Goal: Navigation & Orientation: Find specific page/section

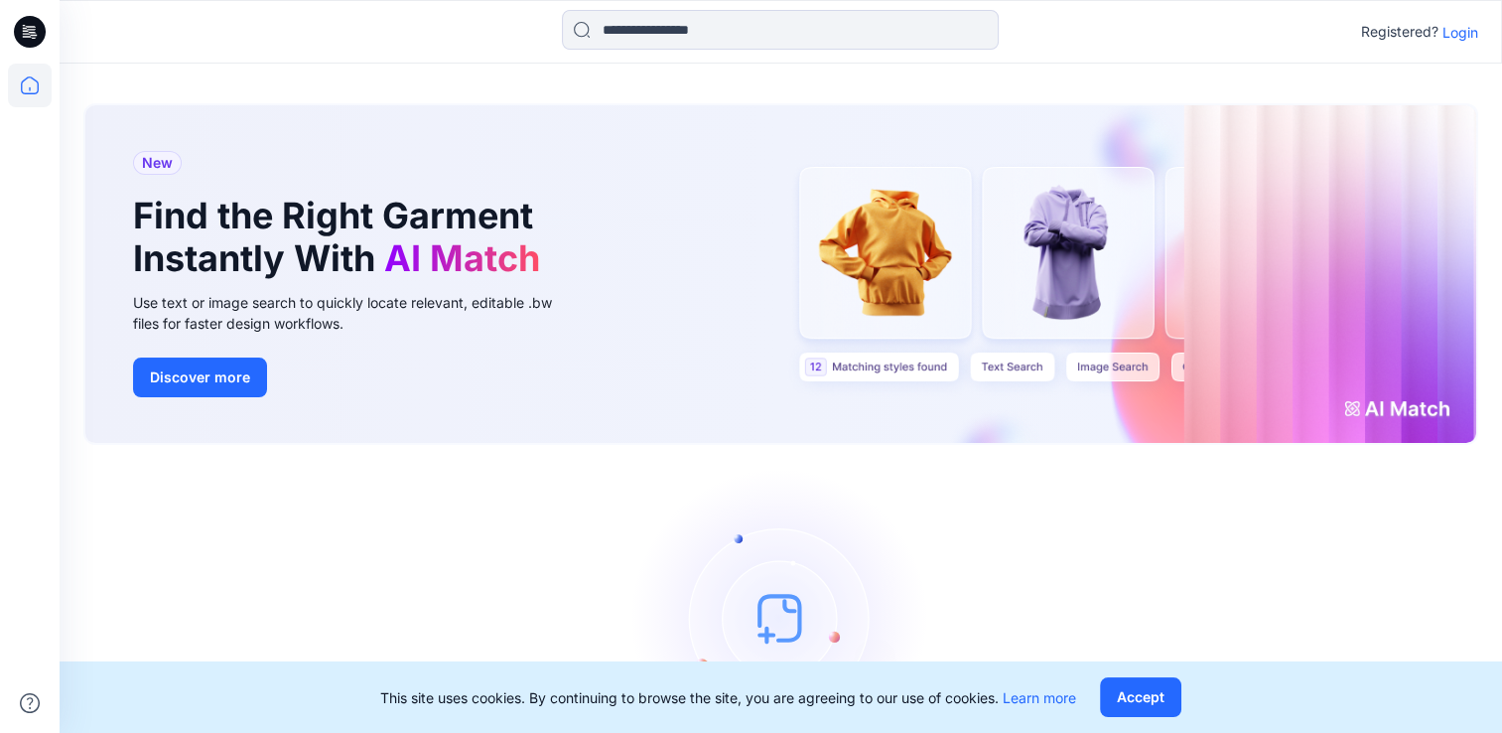
click at [604, 500] on div "Let's get started! Click New to add a style or create a folder." at bounding box center [780, 647] width 1395 height 357
click at [29, 91] on icon at bounding box center [30, 86] width 44 height 44
click at [242, 82] on div "New Find the Right Garment Instantly With AI Match Use text or image search to …" at bounding box center [781, 457] width 1442 height 786
click at [22, 26] on icon at bounding box center [30, 32] width 32 height 32
click at [32, 14] on icon at bounding box center [30, 32] width 32 height 64
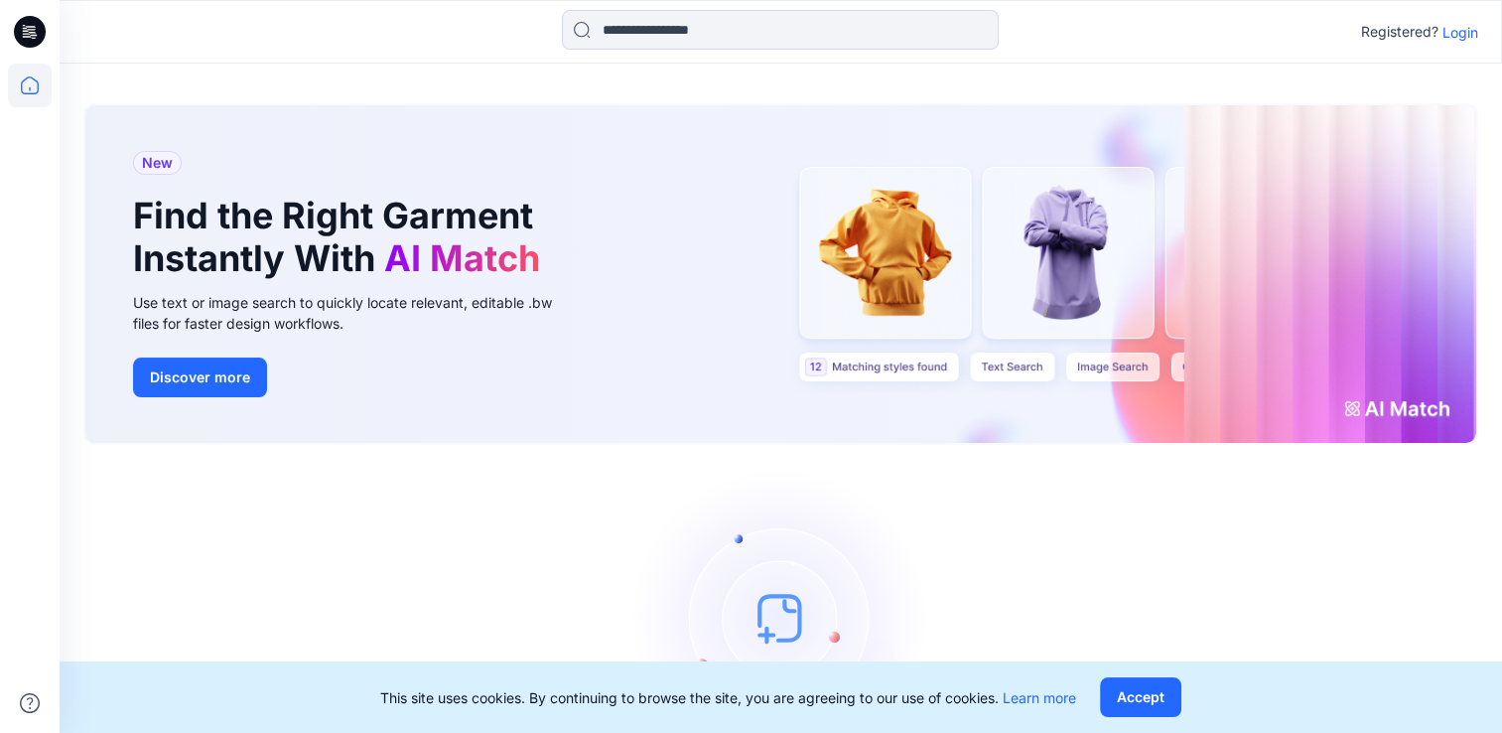
click at [1464, 31] on p "Login" at bounding box center [1460, 32] width 36 height 21
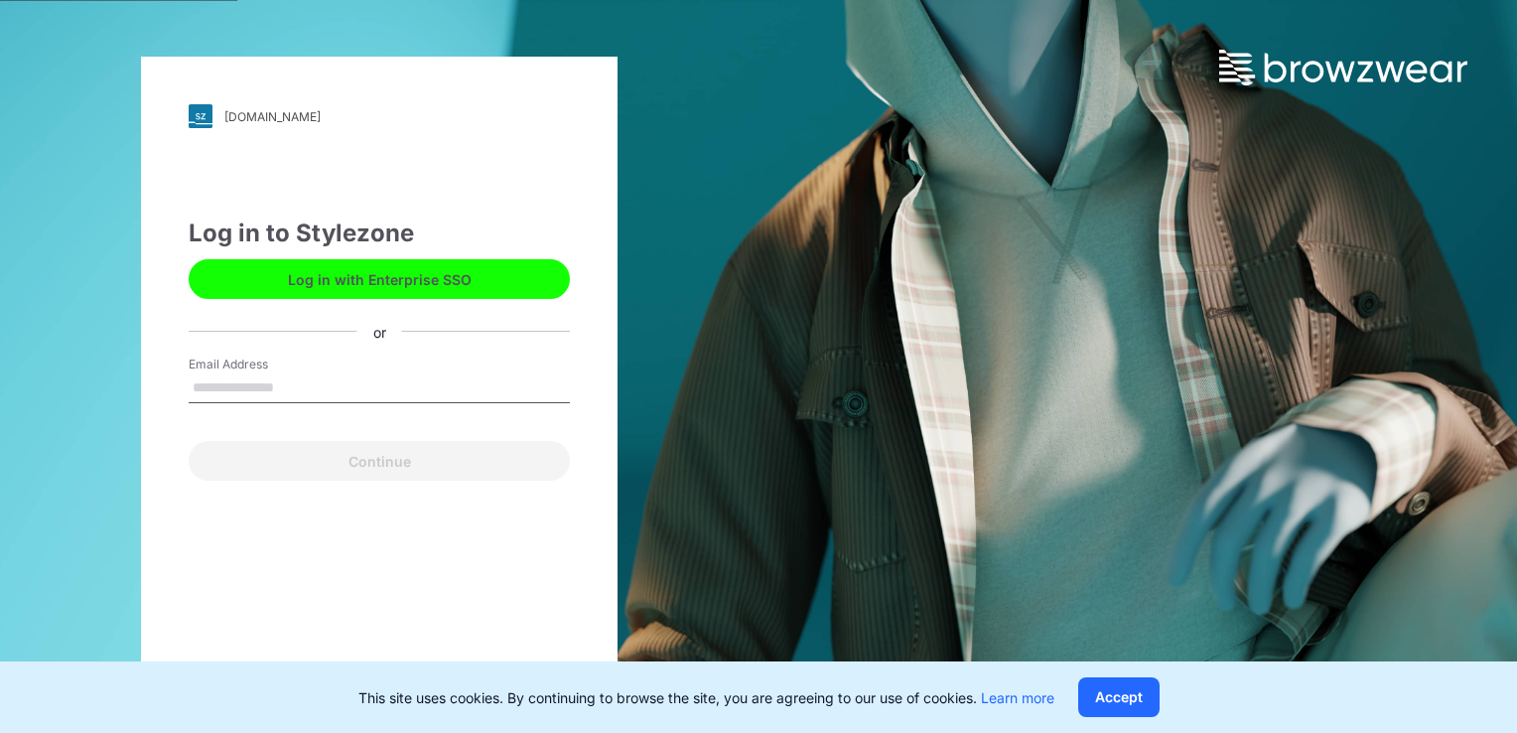
click at [218, 391] on input "Email Address" at bounding box center [379, 388] width 381 height 30
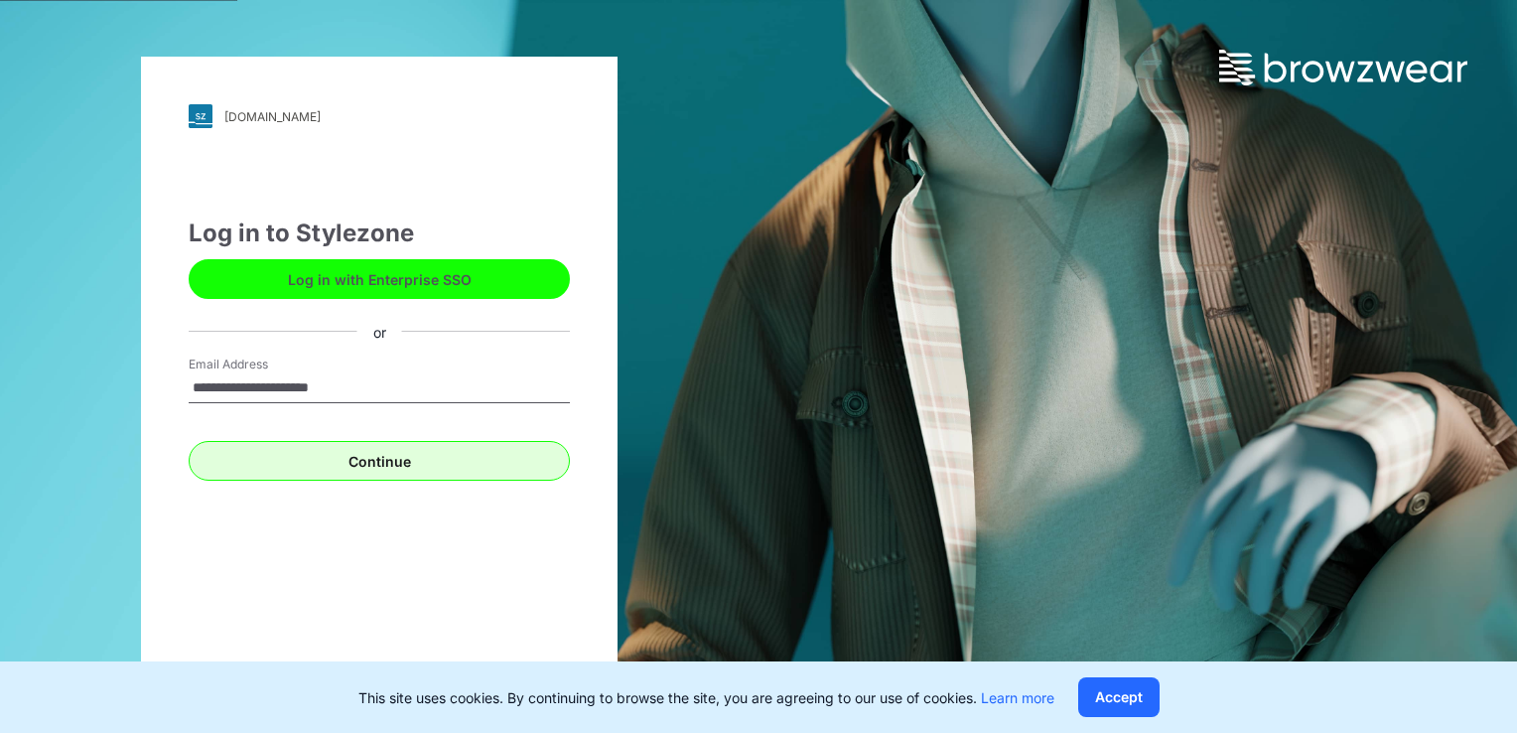
type input "**********"
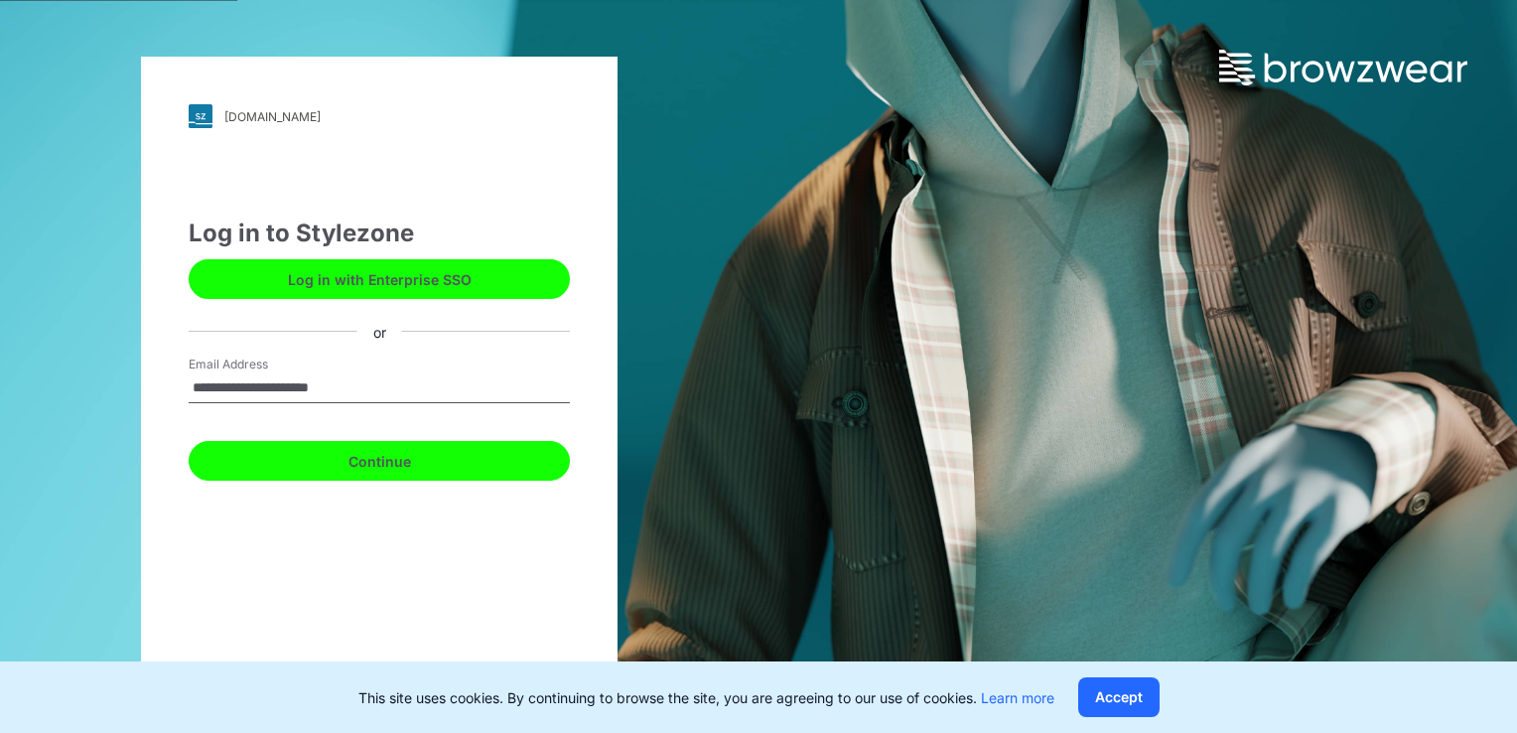
click at [435, 469] on button "Continue" at bounding box center [379, 461] width 381 height 40
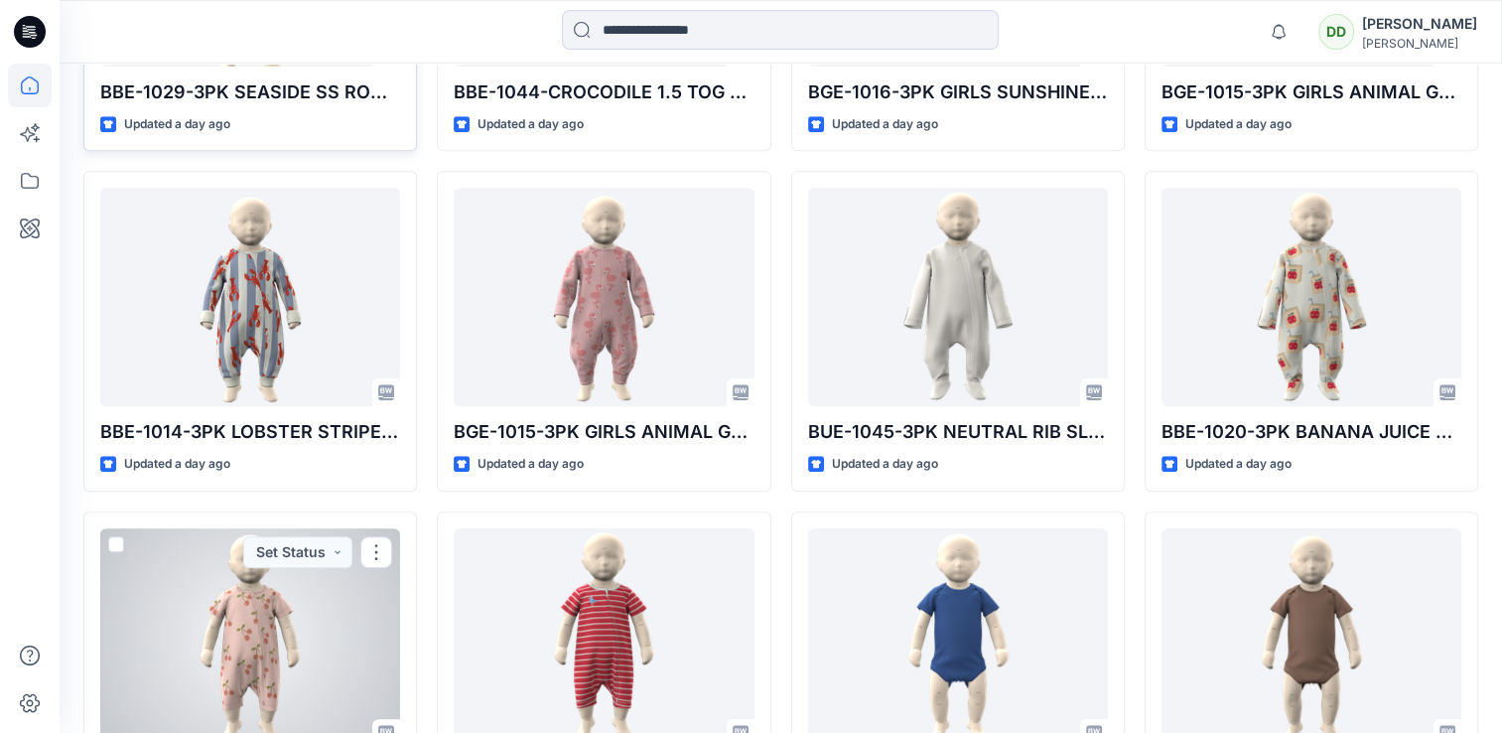
scroll to position [397, 0]
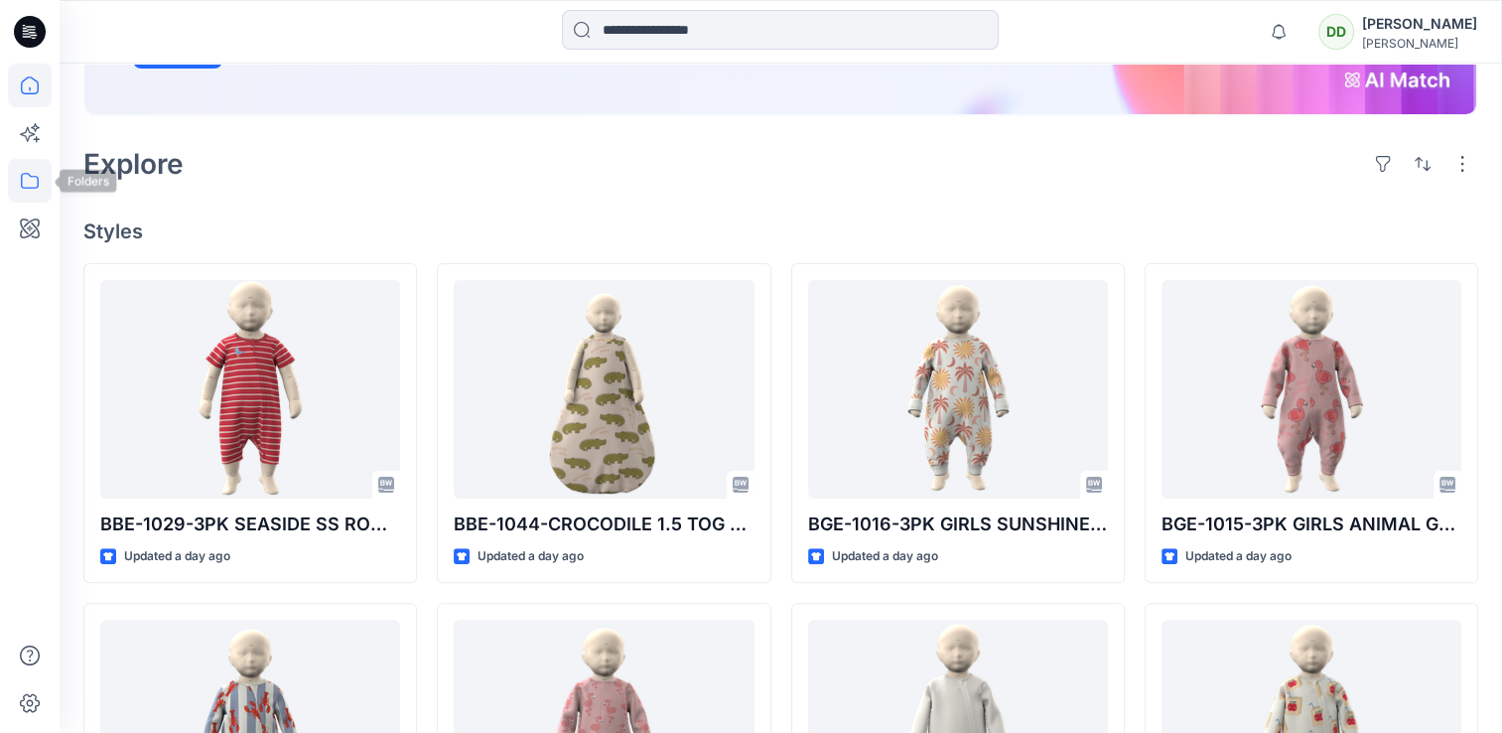
click at [51, 184] on icon at bounding box center [30, 181] width 44 height 44
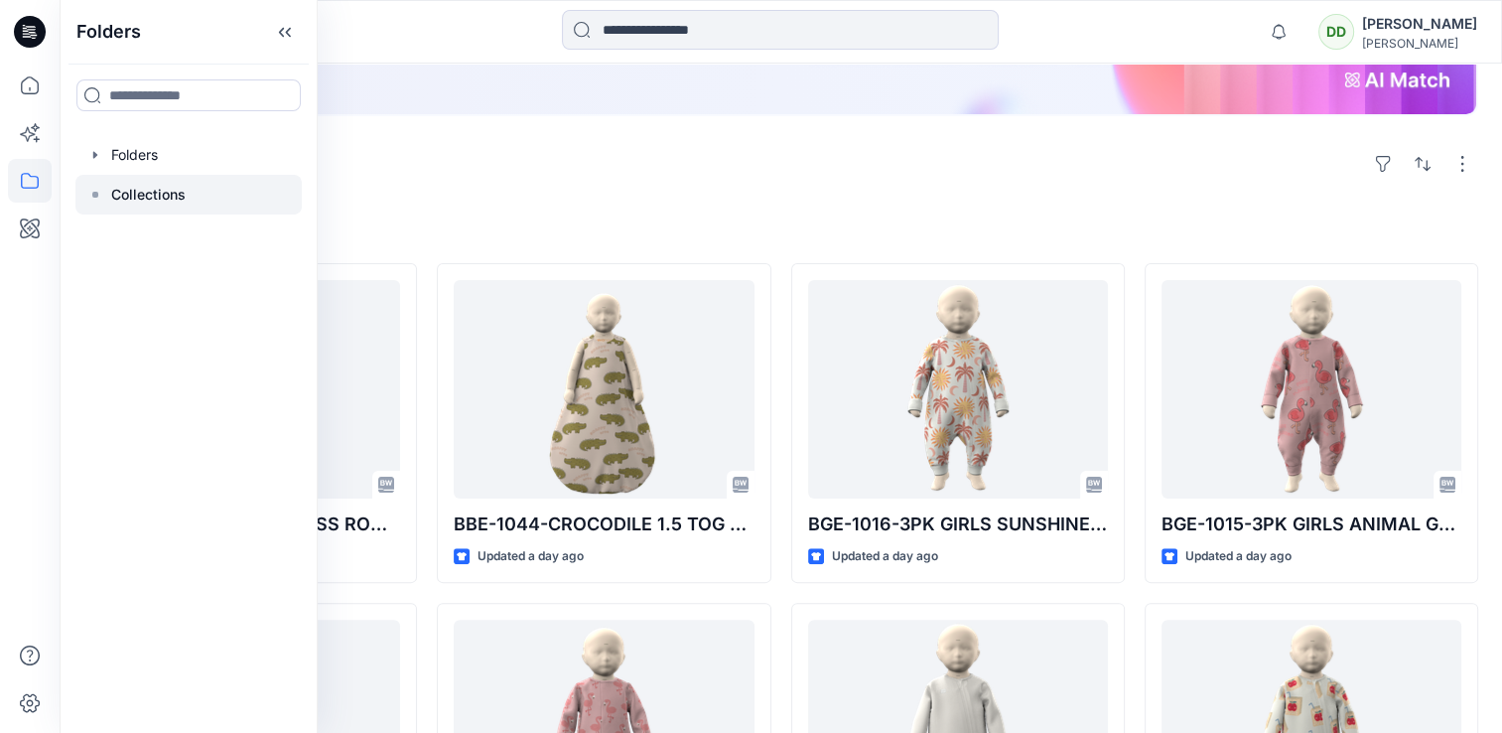
click at [155, 190] on p "Collections" at bounding box center [148, 195] width 74 height 24
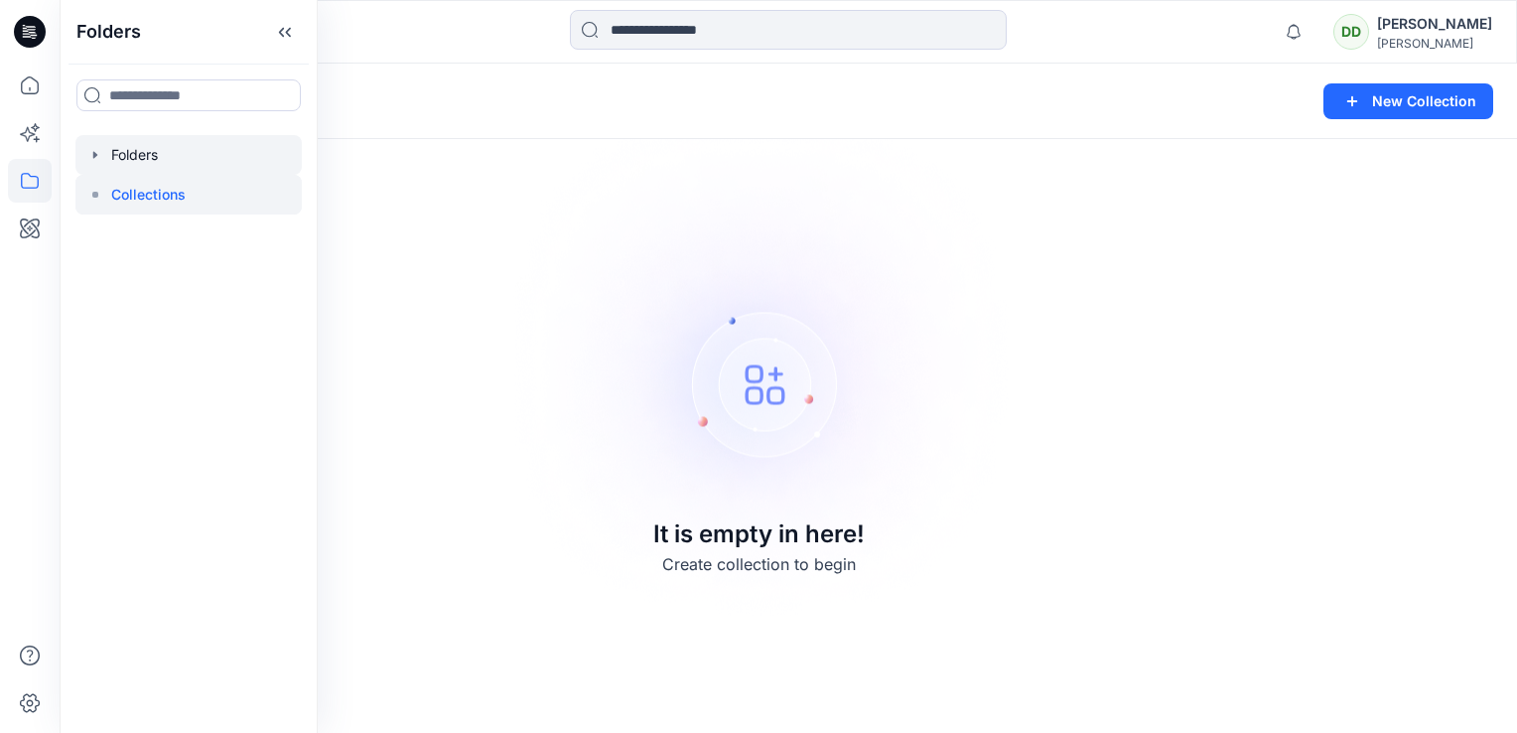
click at [127, 163] on div at bounding box center [188, 155] width 226 height 40
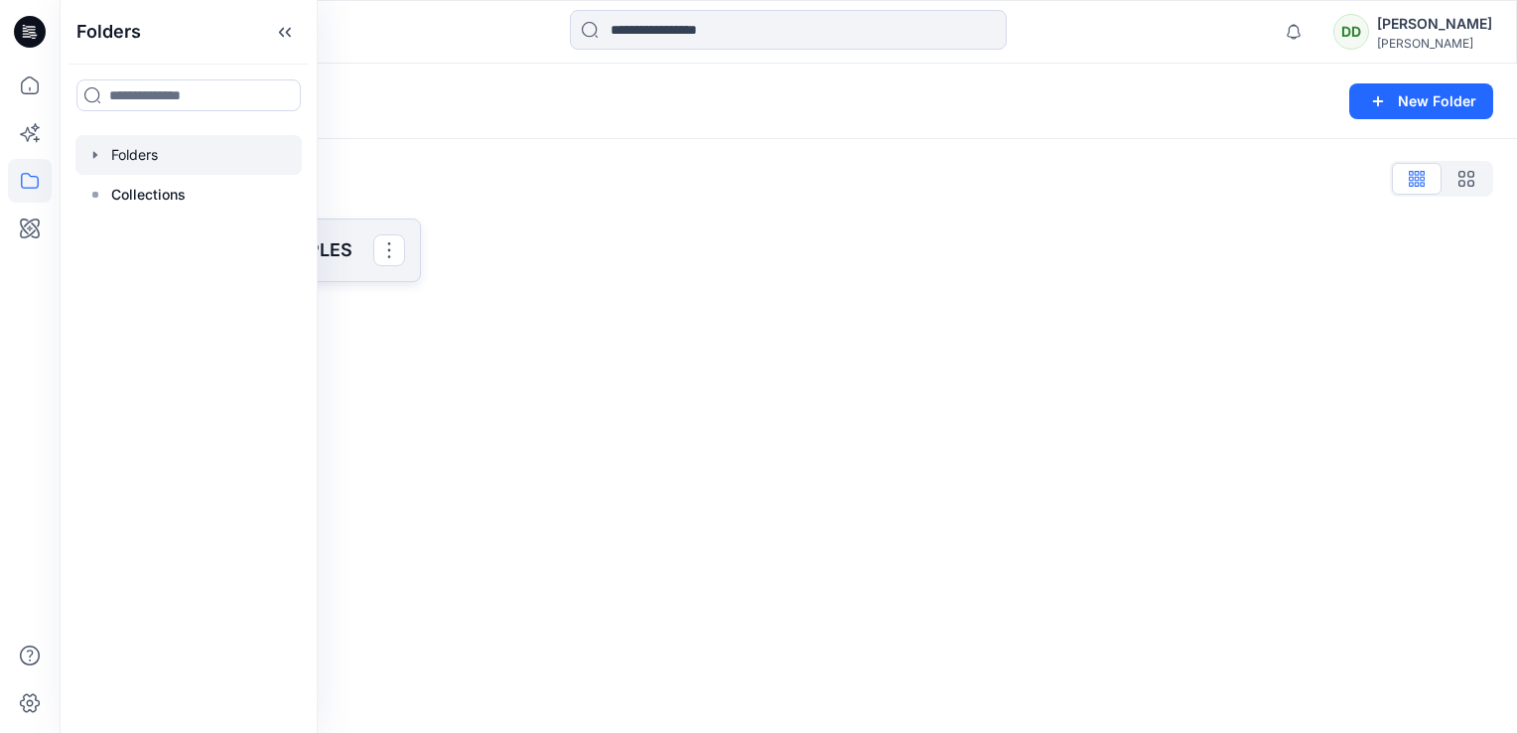
click at [334, 245] on p "SAINSBURY 3D SAMPLES" at bounding box center [250, 250] width 246 height 28
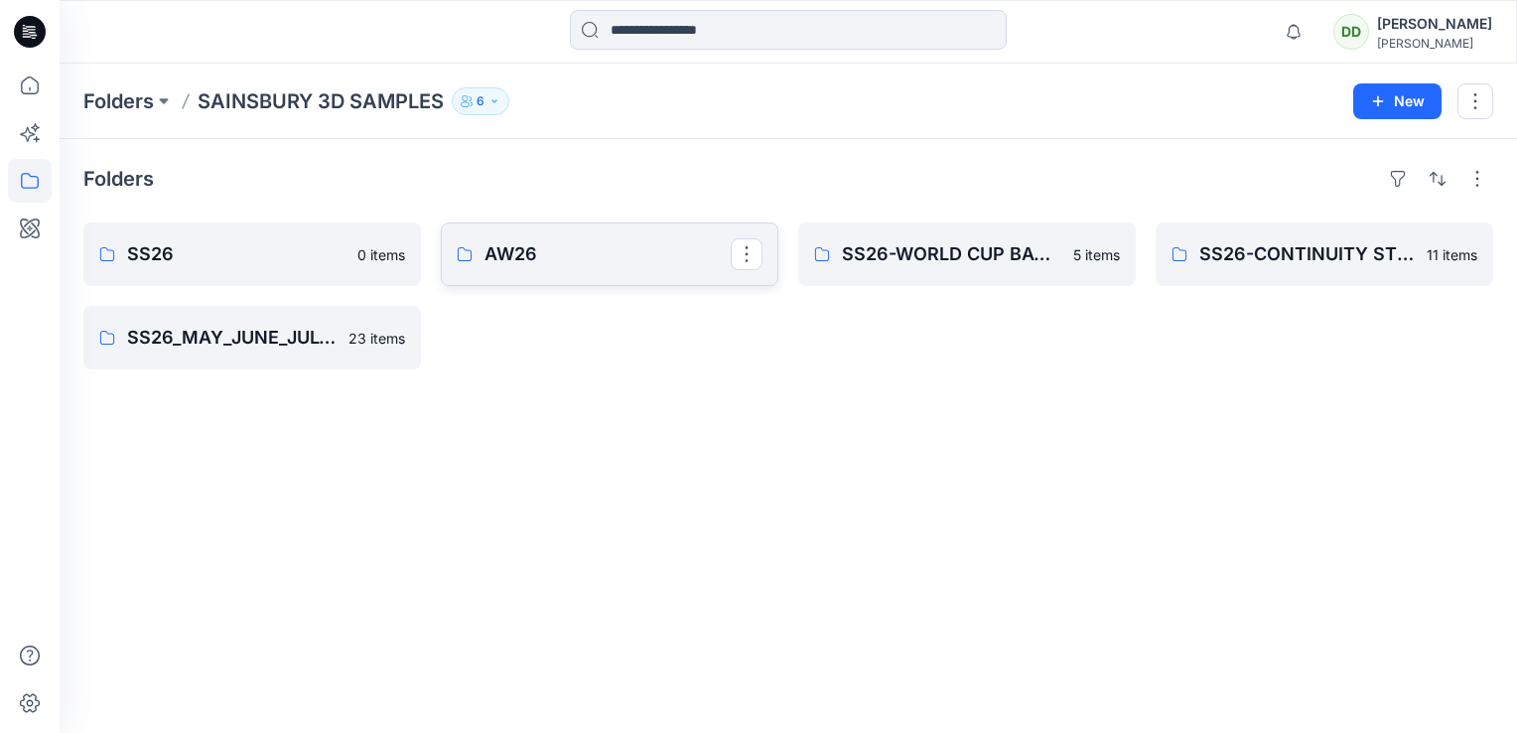
click at [529, 253] on p "AW26" at bounding box center [607, 254] width 246 height 28
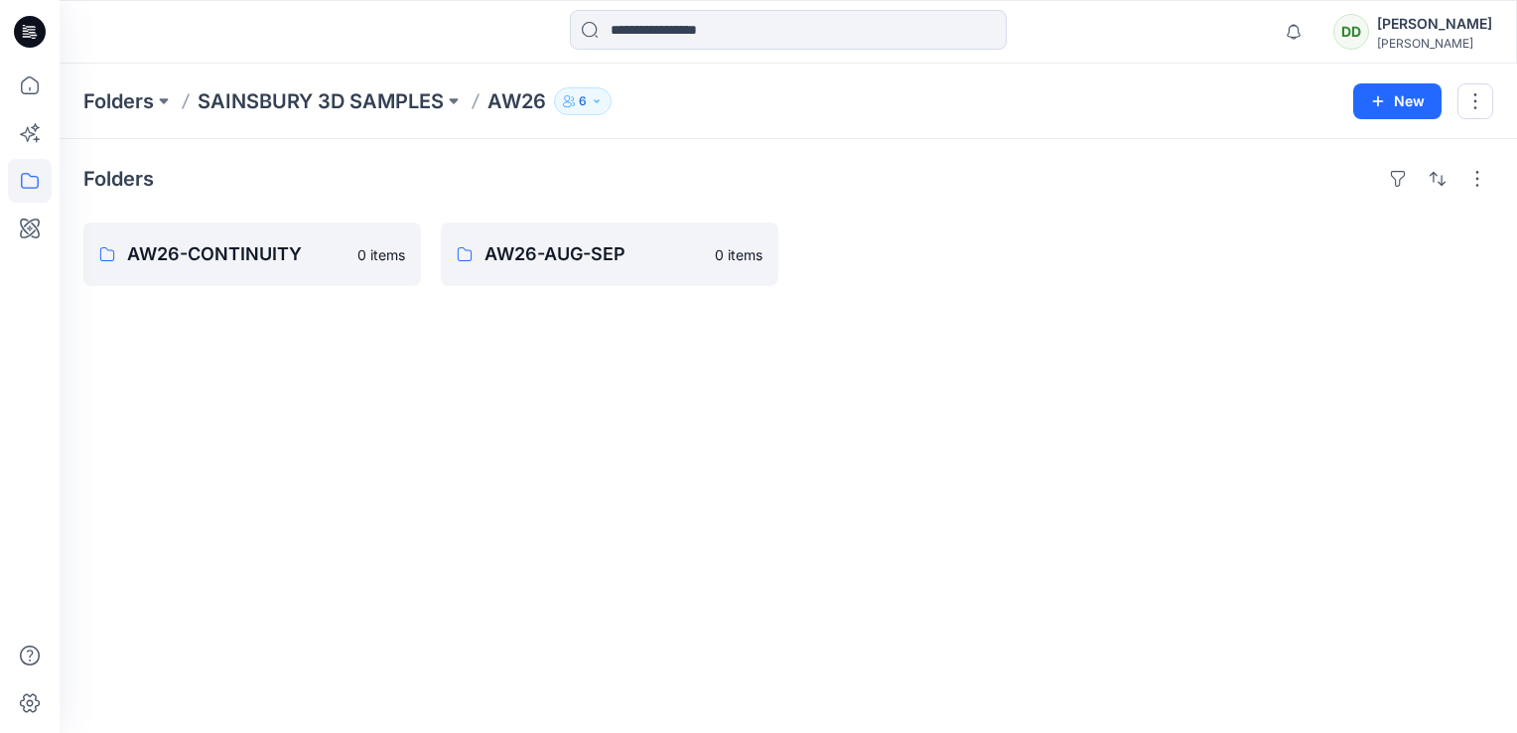
click at [460, 332] on div "Folders AW26-CONTINUITY 0 items AW26-AUG-SEP 0 items" at bounding box center [788, 436] width 1457 height 594
click at [548, 256] on p "AW26-AUG-SEP" at bounding box center [607, 254] width 246 height 28
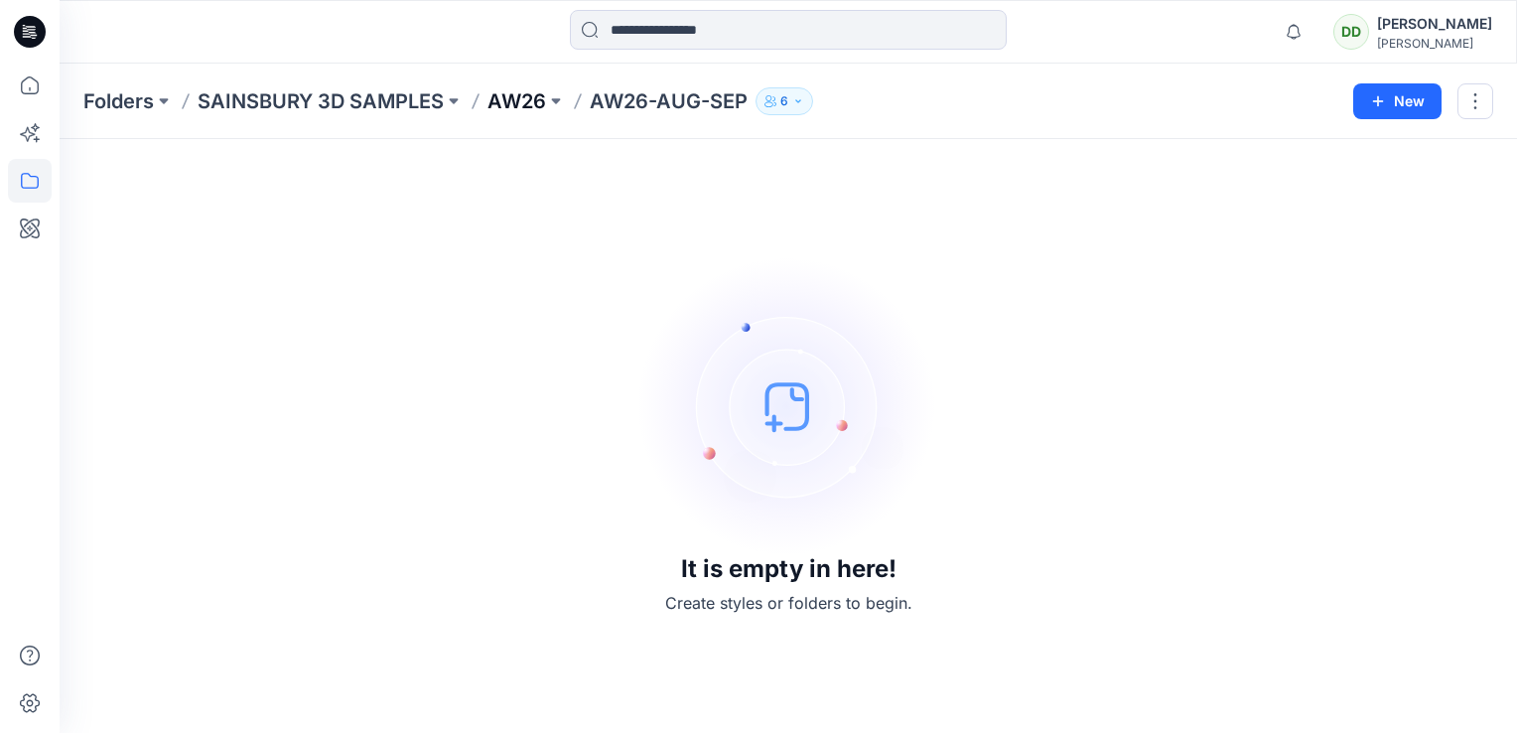
click at [516, 100] on p "AW26" at bounding box center [516, 101] width 59 height 28
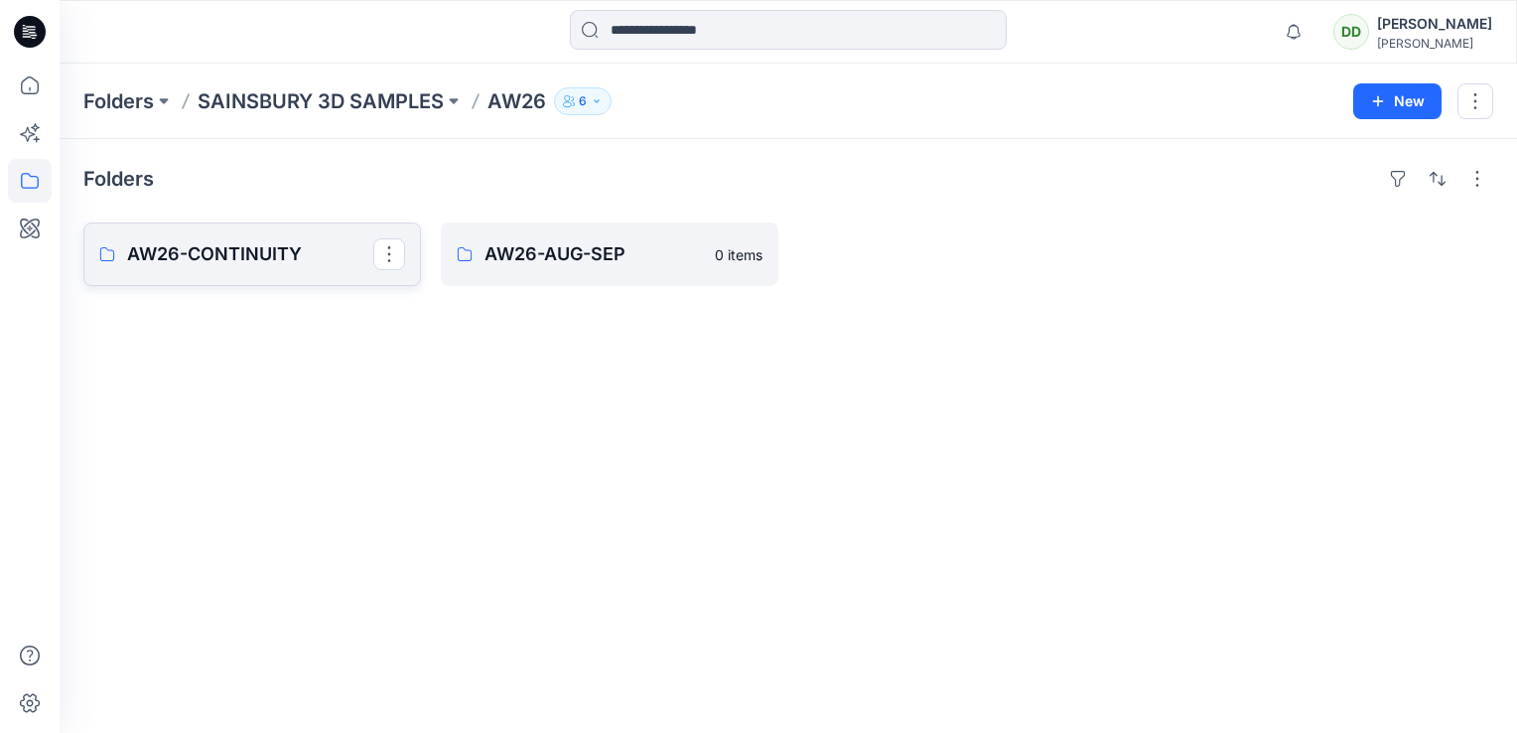
click at [248, 255] on p "AW26-CONTINUITY" at bounding box center [250, 254] width 246 height 28
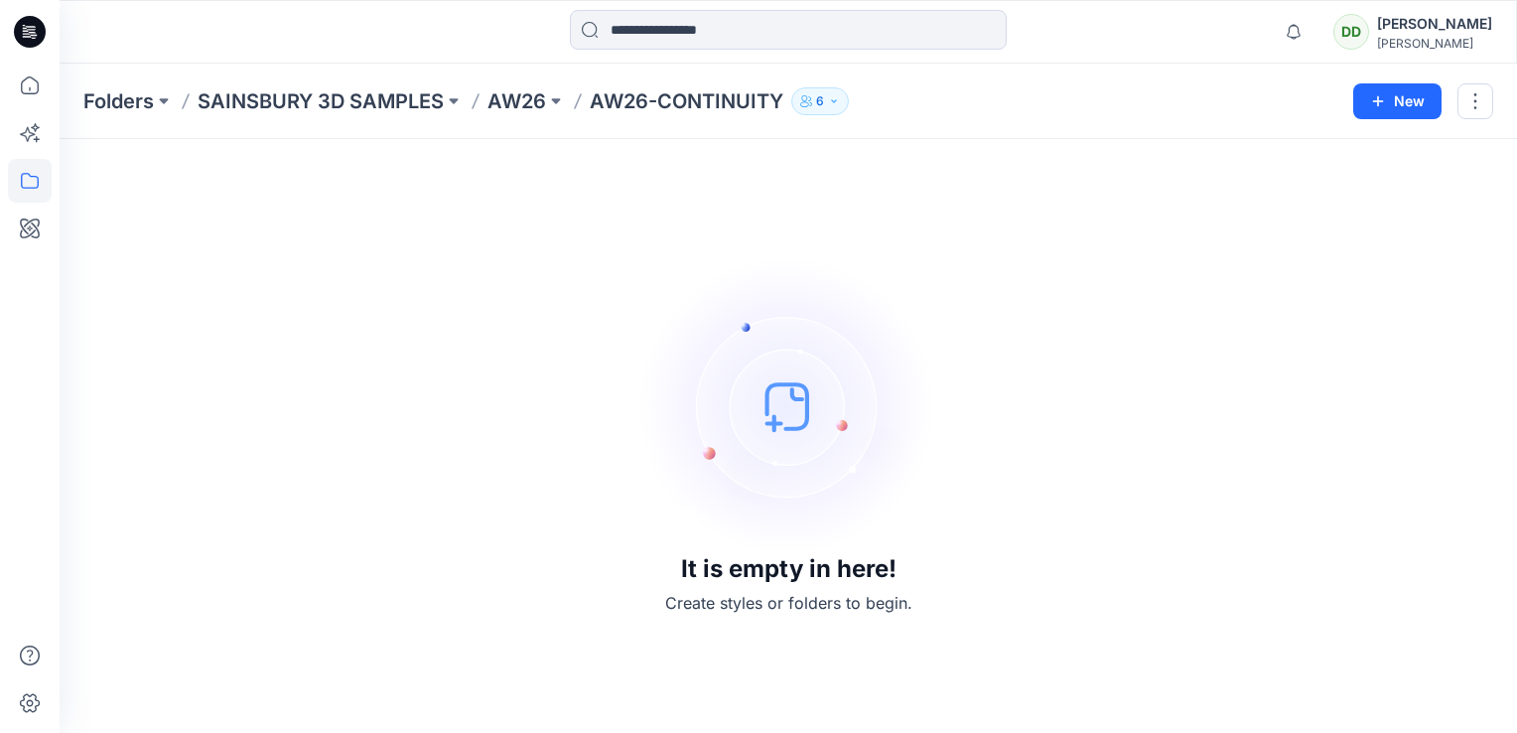
click at [508, 435] on div "It is empty in here! Create styles or folders to begin." at bounding box center [788, 436] width 1410 height 546
